Goal: Information Seeking & Learning: Compare options

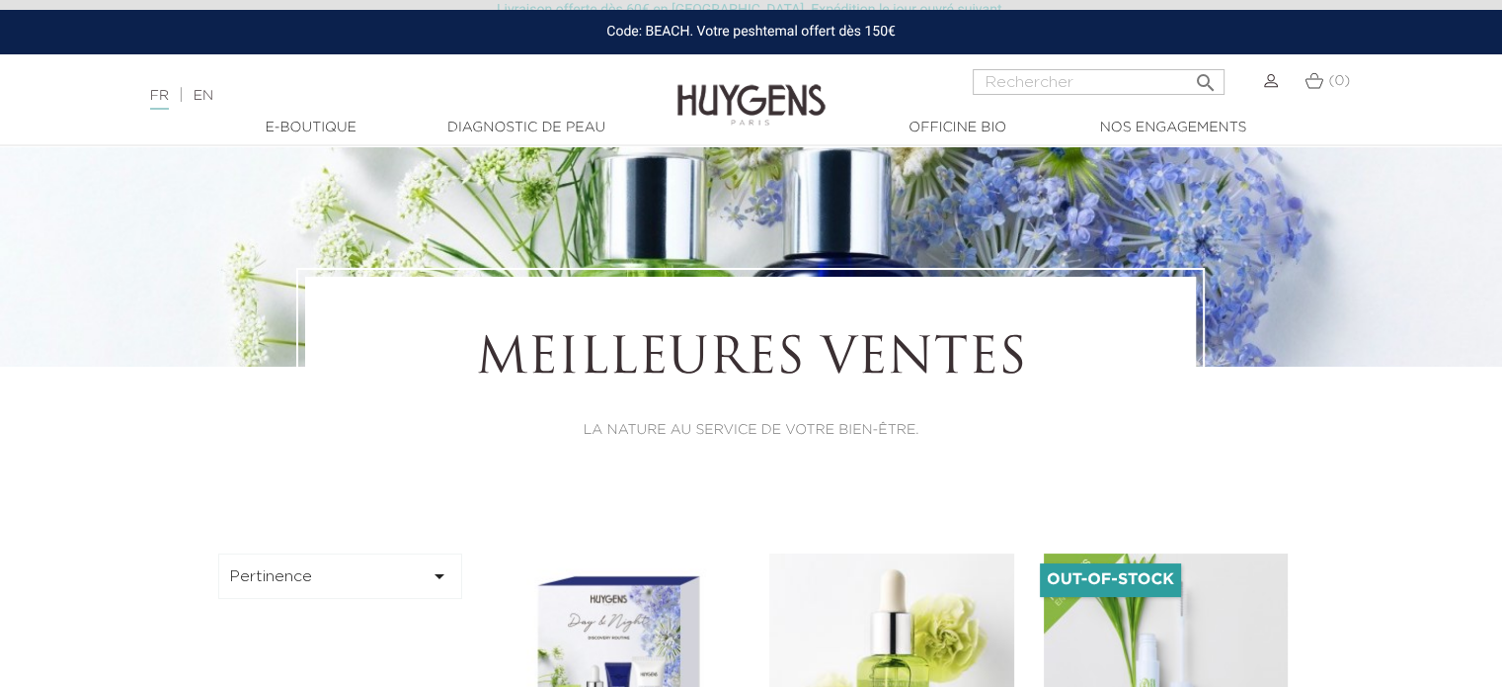
scroll to position [395, 0]
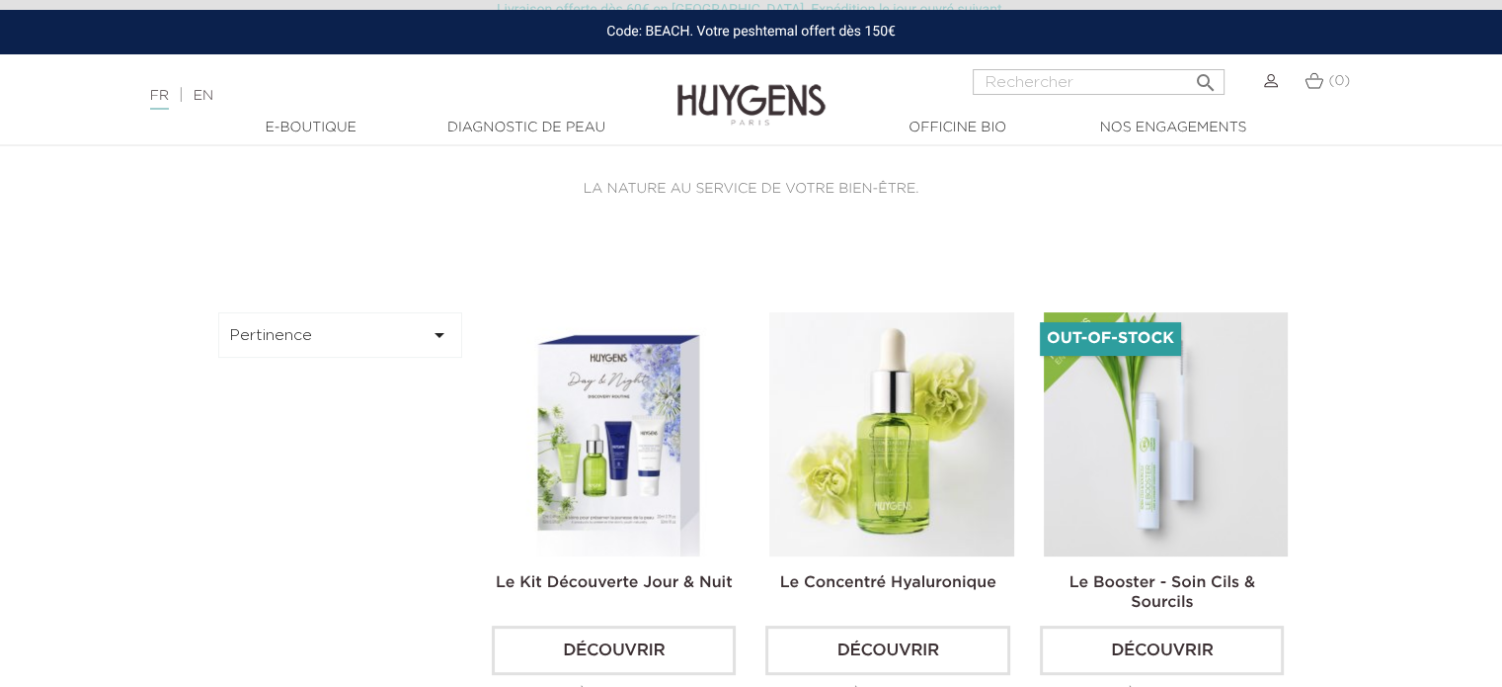
click at [362, 327] on button "Pertinence " at bounding box center [340, 334] width 245 height 45
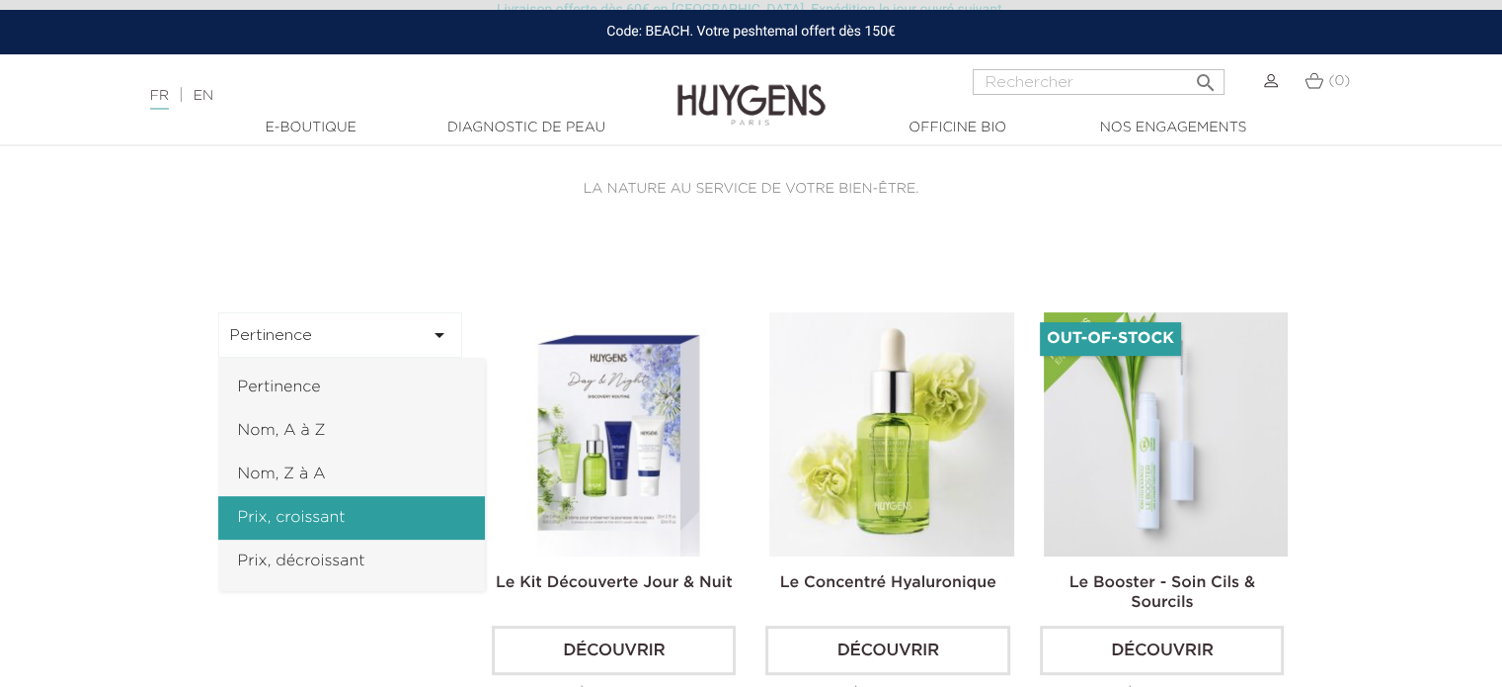
click at [313, 511] on link "Prix, croissant" at bounding box center [351, 517] width 267 height 43
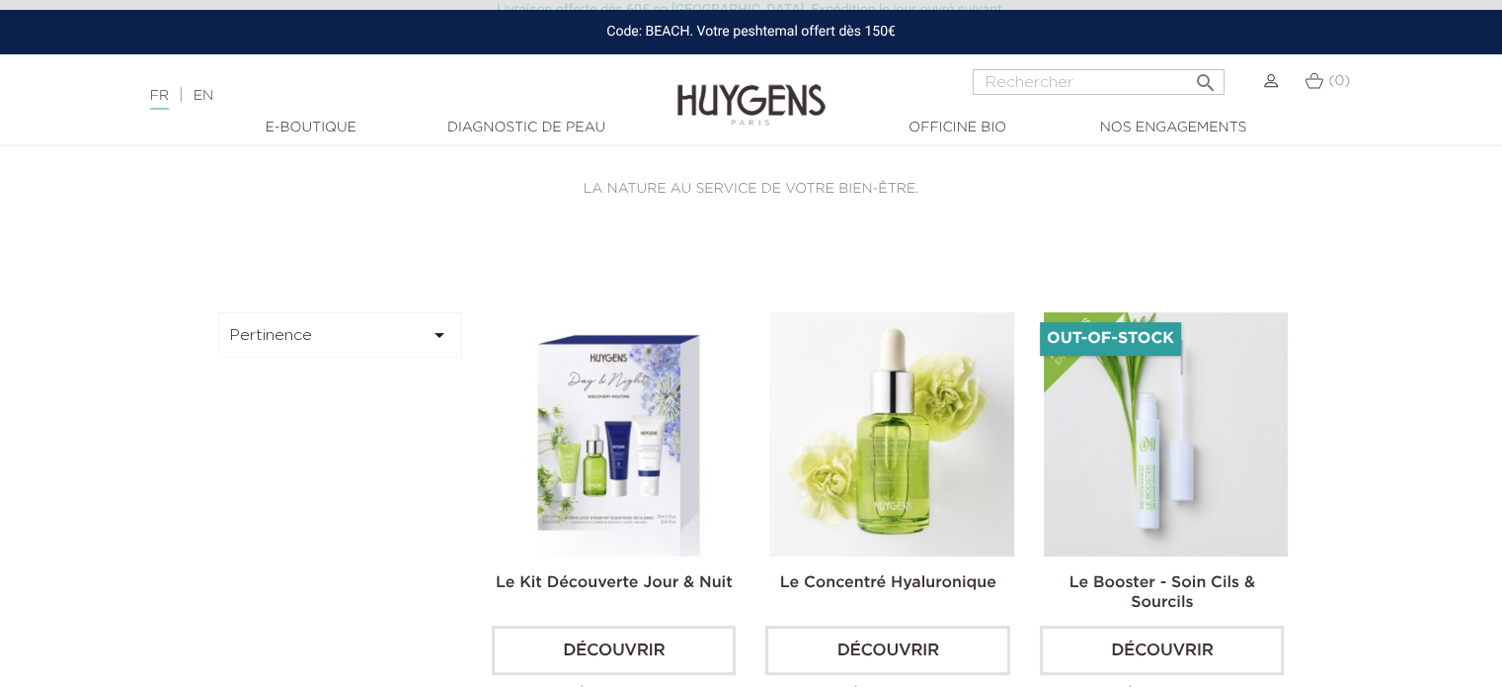
click at [418, 331] on button "Pertinence " at bounding box center [340, 334] width 245 height 45
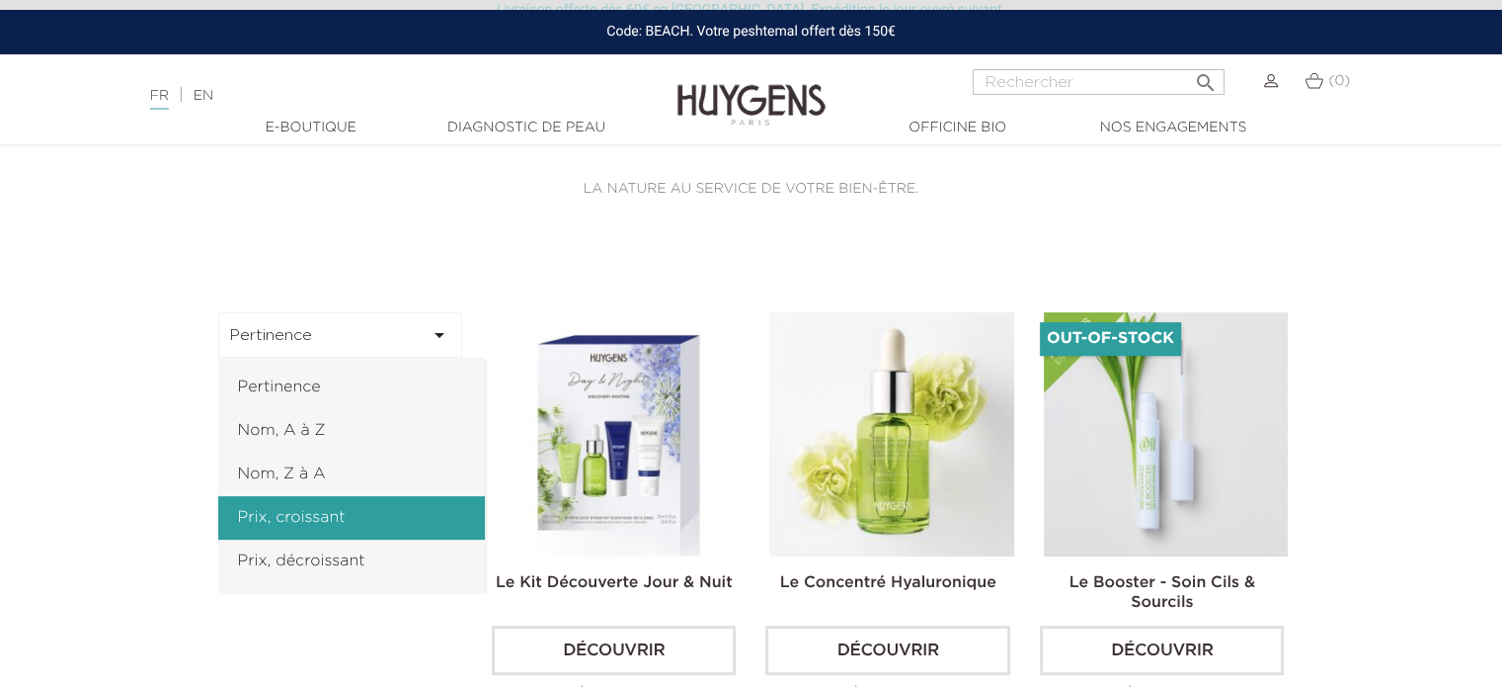
click at [315, 521] on link "Prix, croissant" at bounding box center [351, 517] width 267 height 43
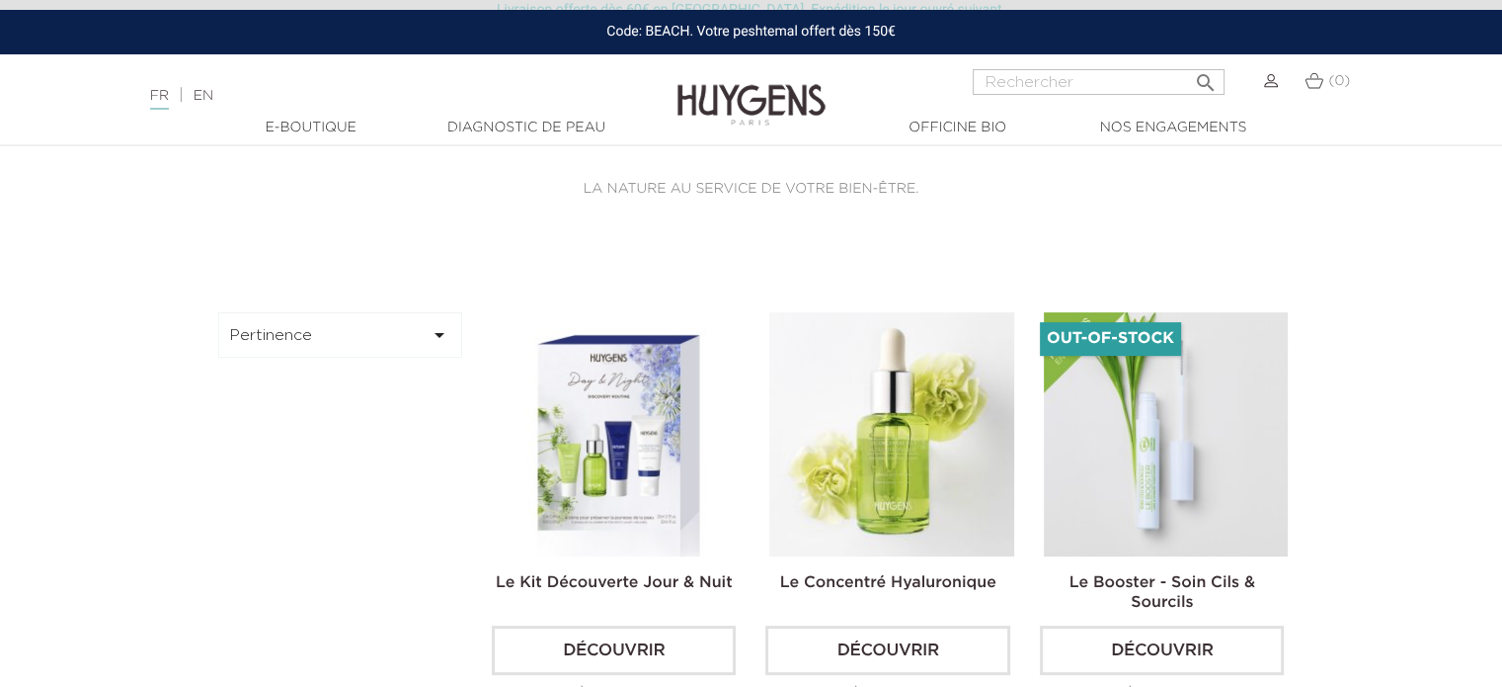
click at [399, 324] on button "Pertinence " at bounding box center [340, 334] width 245 height 45
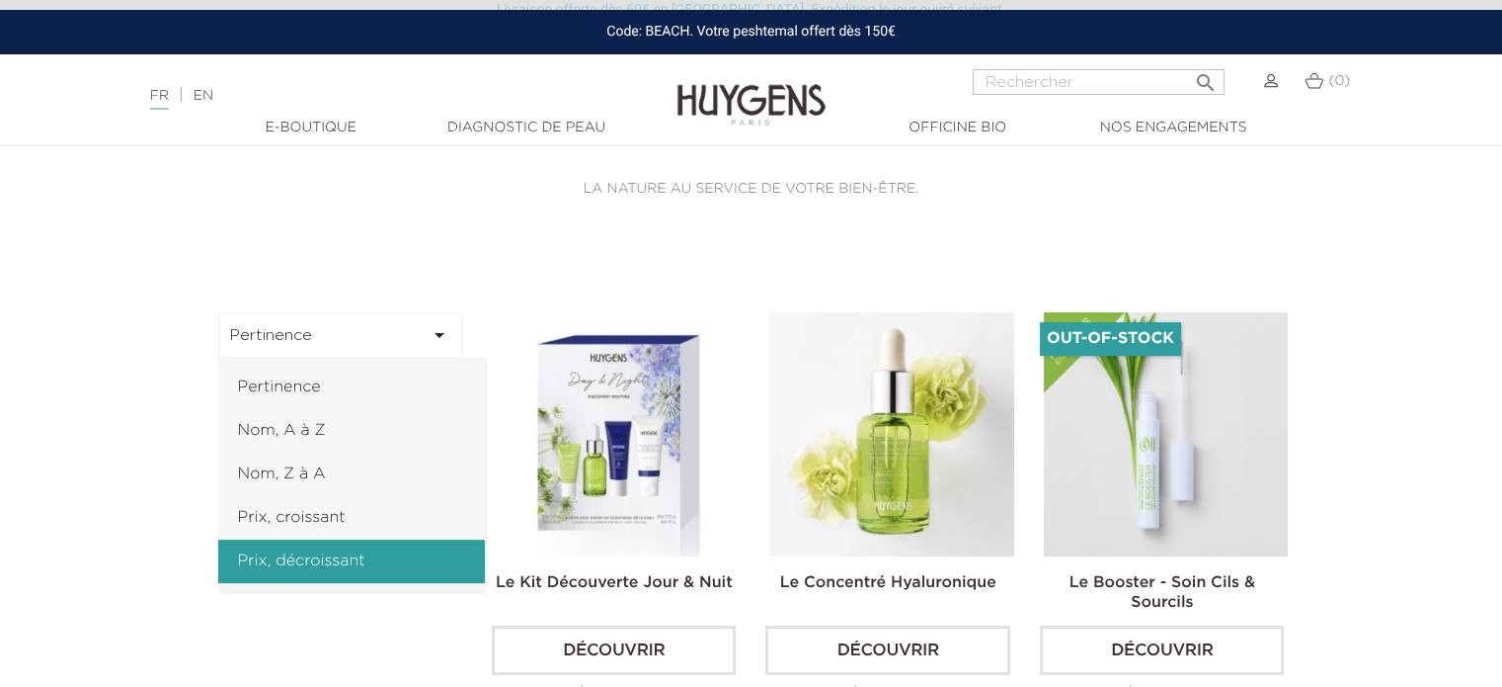
click at [297, 568] on link "Prix, décroissant" at bounding box center [351, 560] width 267 height 43
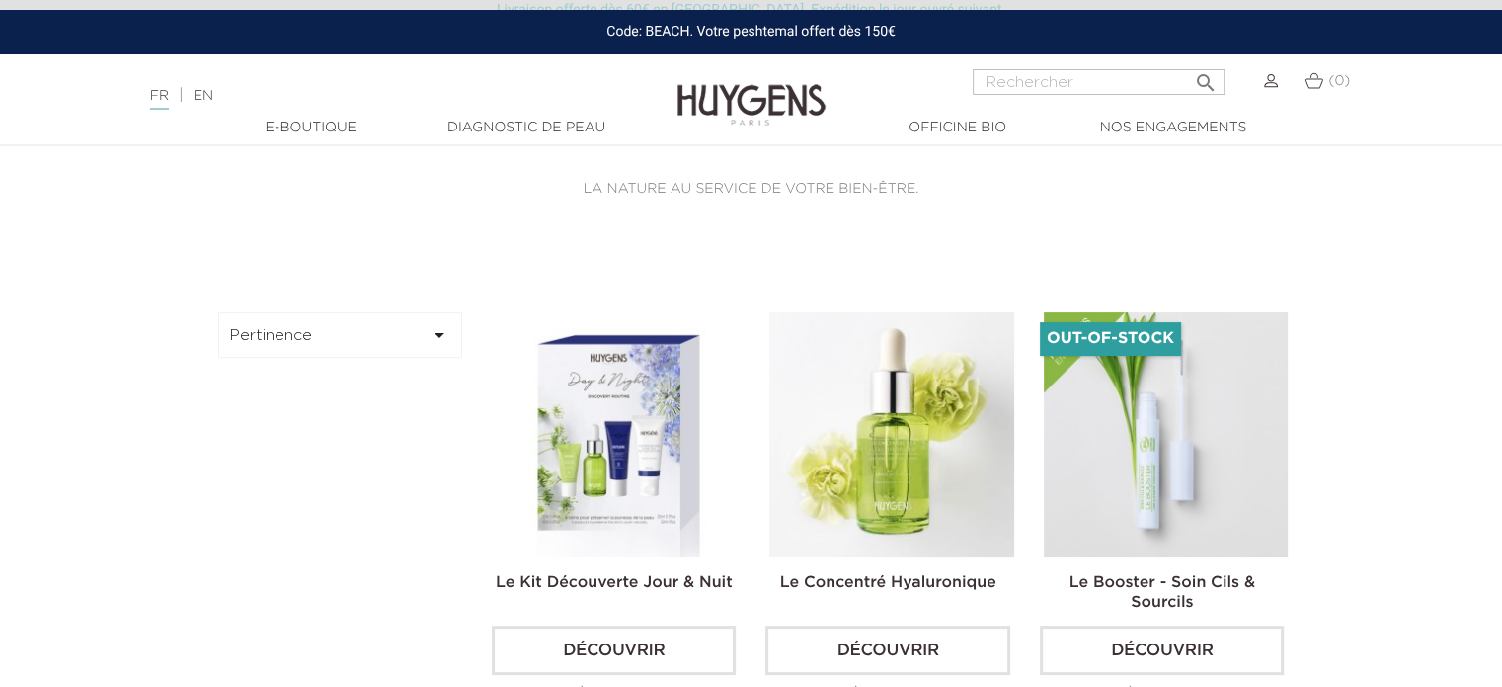
click at [308, 331] on button "Pertinence " at bounding box center [340, 334] width 245 height 45
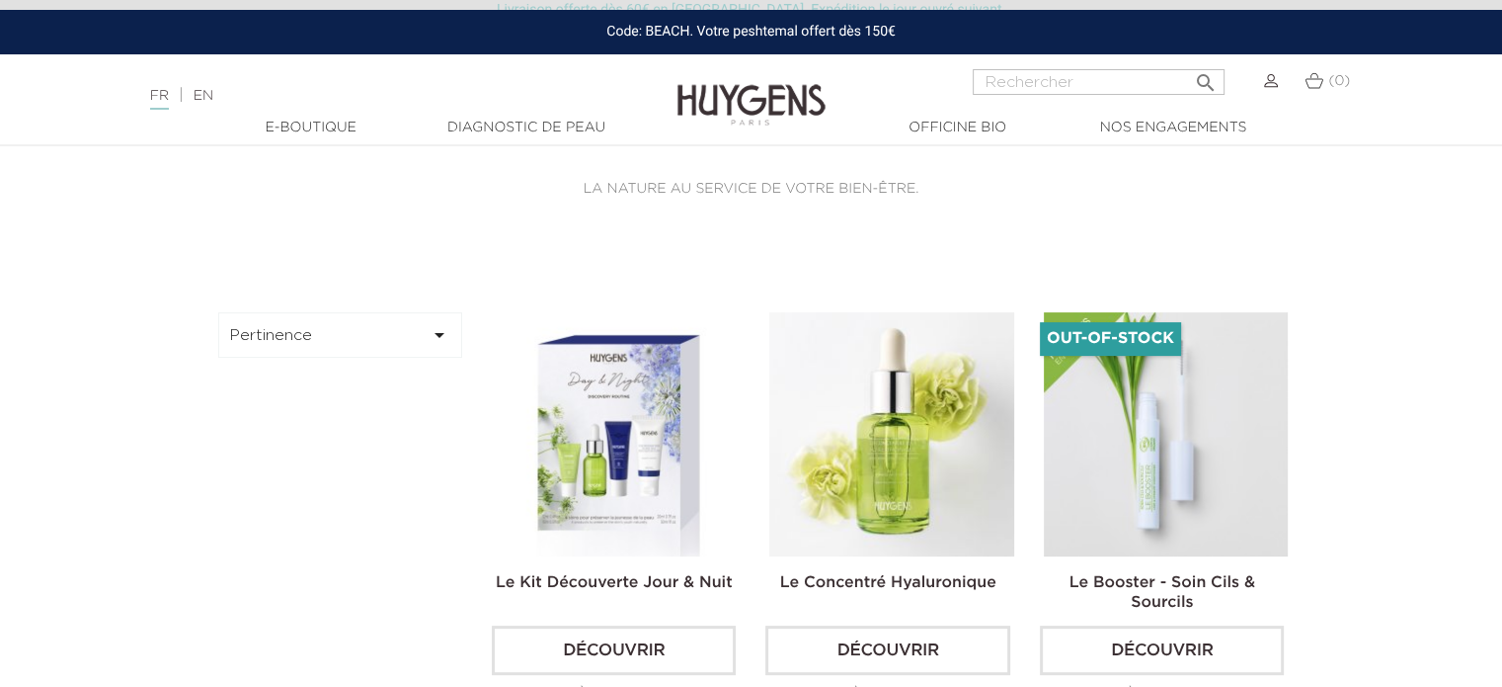
click at [269, 335] on button "Pertinence " at bounding box center [340, 334] width 245 height 45
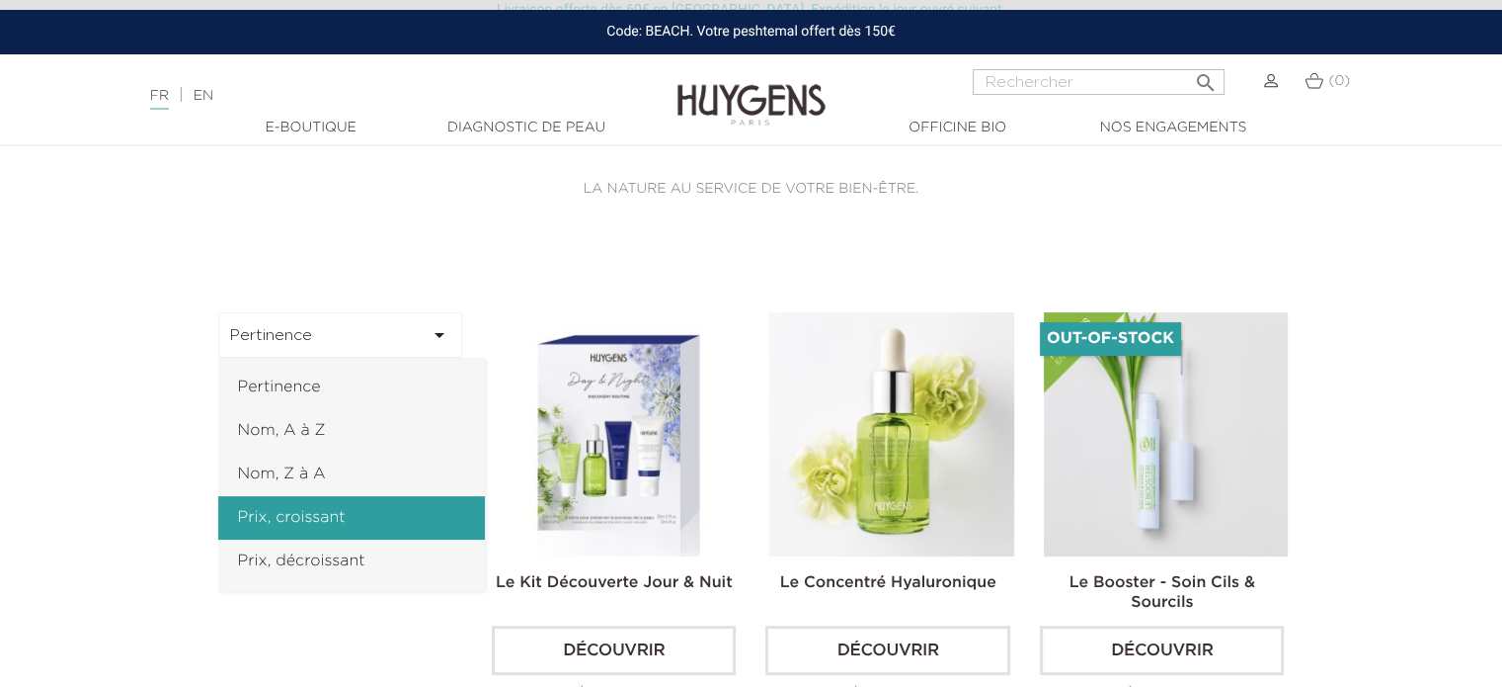
click at [326, 510] on link "Prix, croissant" at bounding box center [351, 517] width 267 height 43
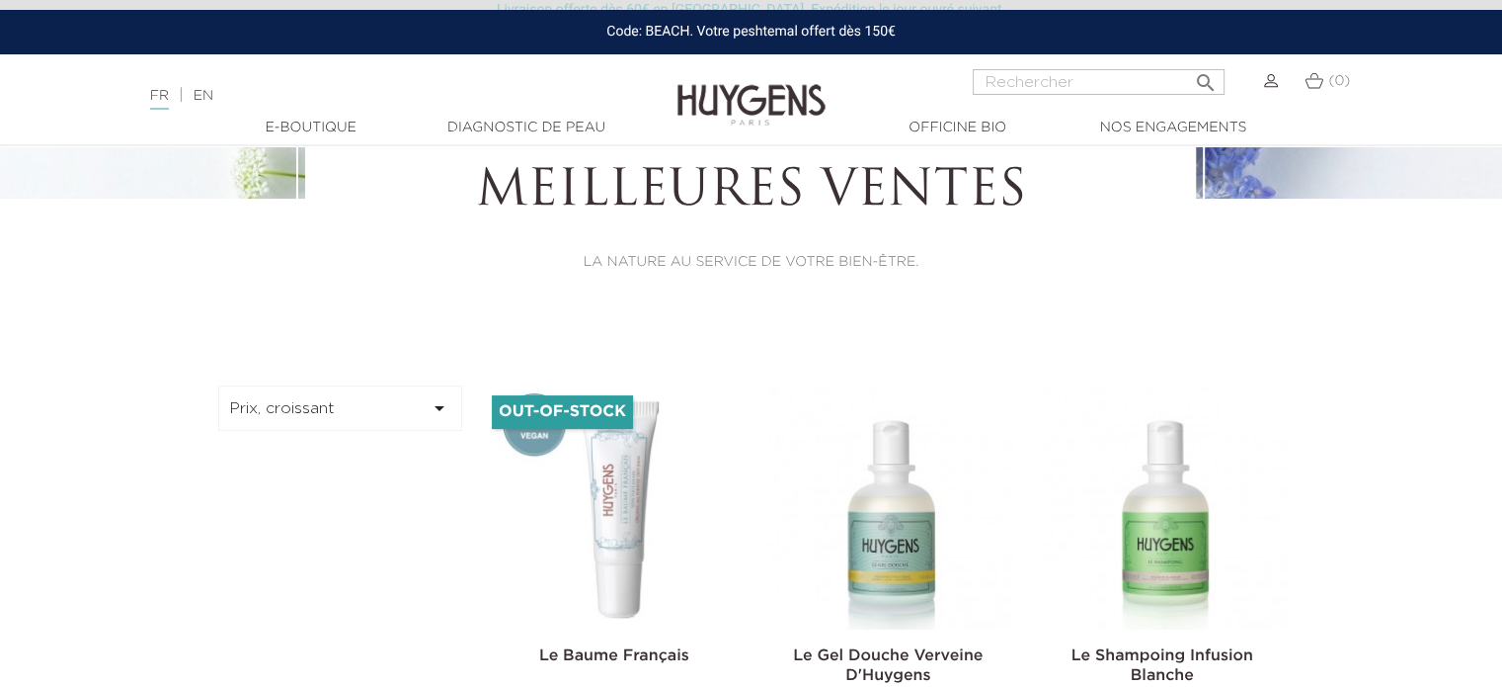
scroll to position [198, 0]
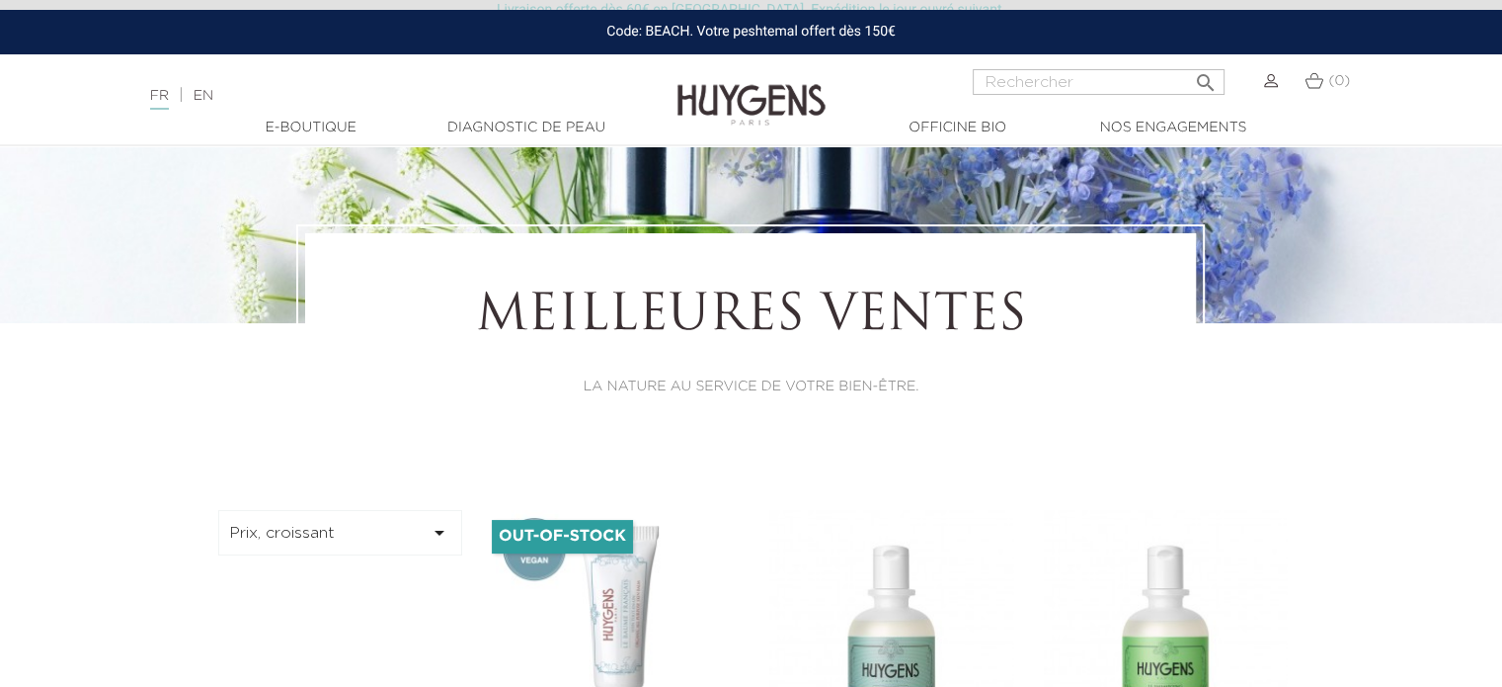
click at [319, 529] on button "Prix, croissant " at bounding box center [340, 532] width 245 height 45
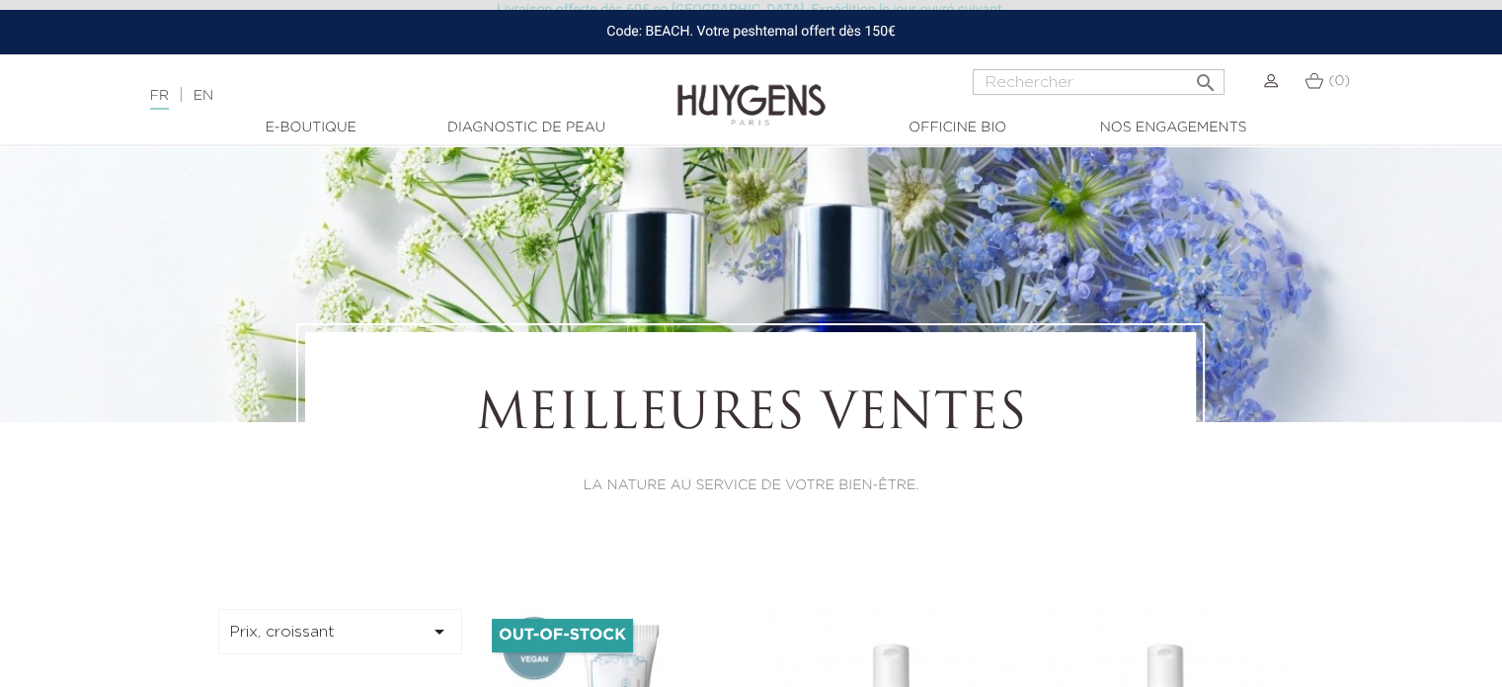
scroll to position [0, 0]
